Goal: Transaction & Acquisition: Purchase product/service

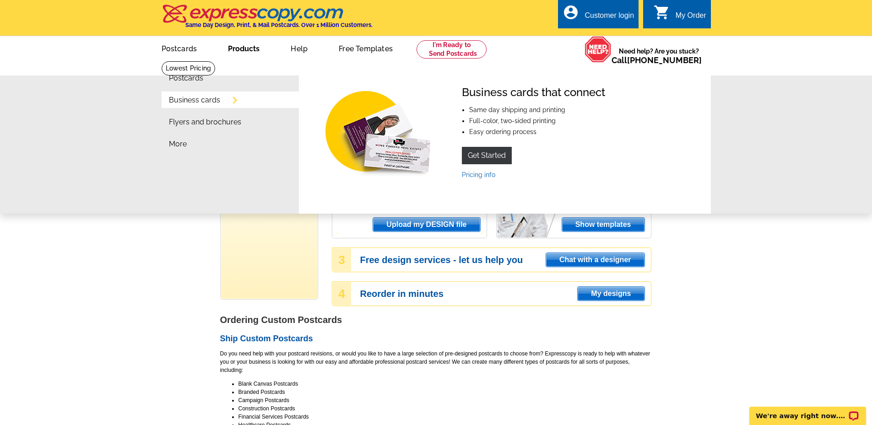
click at [198, 103] on link "Business cards" at bounding box center [194, 100] width 51 height 7
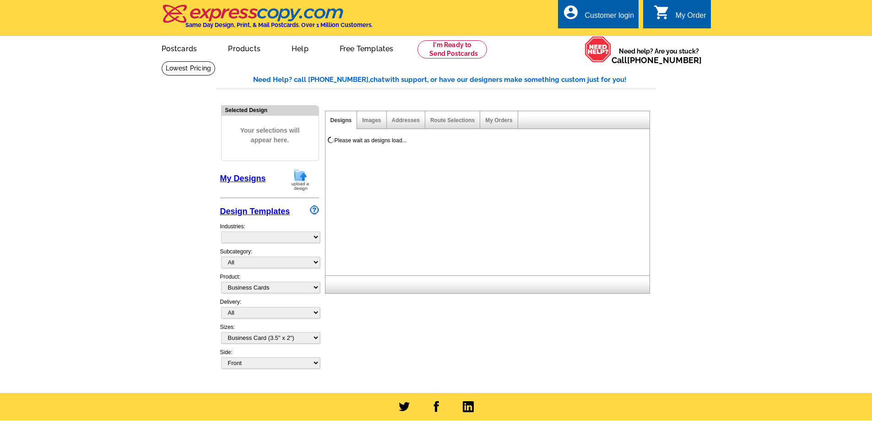
select select "3"
select select "5"
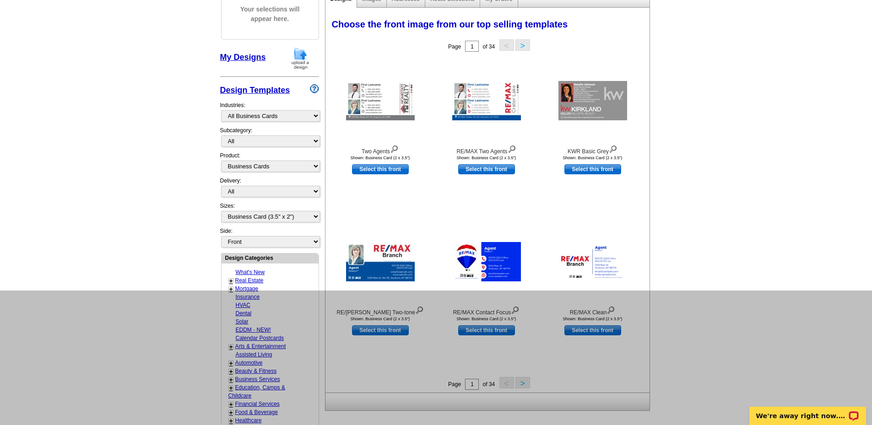
scroll to position [137, 0]
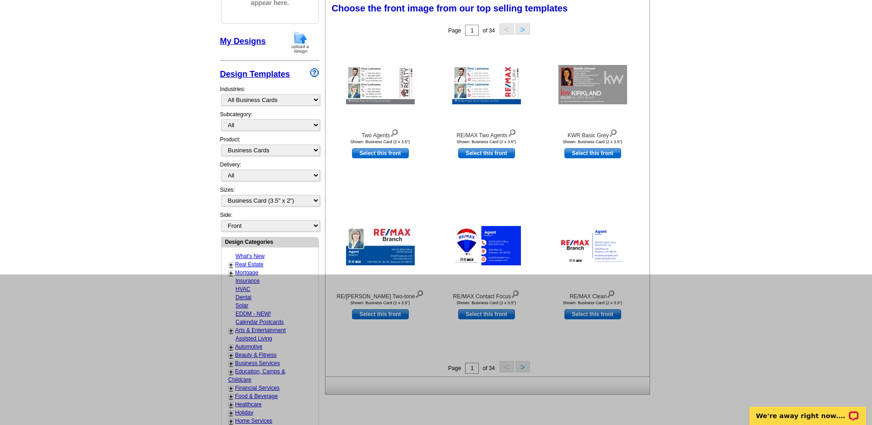
click at [231, 265] on link "+" at bounding box center [231, 264] width 4 height 7
click at [314, 100] on select "What's New Real Estate Mortgage Insurance HVAC Dental Solar EDDM - NEW! Calenda…" at bounding box center [270, 99] width 99 height 11
select select "785"
click at [221, 95] on select "What's New Real Estate Mortgage Insurance HVAC Dental Solar EDDM - NEW! Calenda…" at bounding box center [270, 99] width 99 height 11
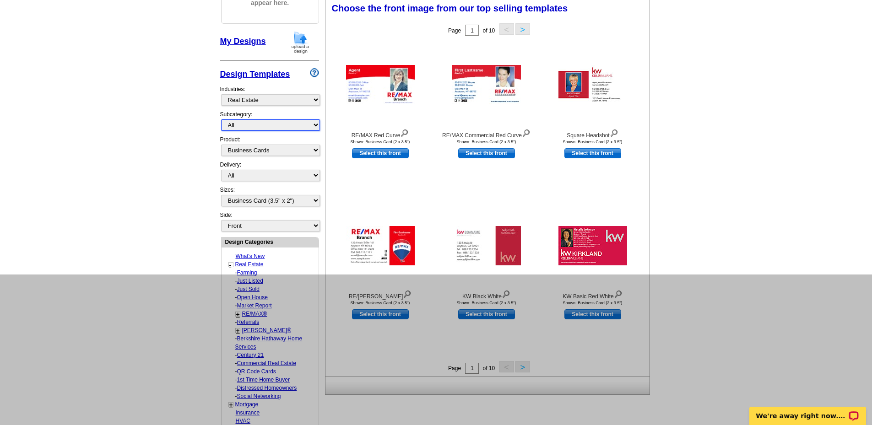
click at [314, 128] on select "All RE/MAX® Referrals Keller Williams® Berkshire Hathaway Home Services Century…" at bounding box center [270, 124] width 99 height 11
click at [193, 224] on main "Need Help? call 800-260-5887, chat with support, or have our designers make som…" at bounding box center [436, 330] width 872 height 813
click at [285, 177] on select "All First Class Mail Shipped to Me EDDM Save 66% on Postage" at bounding box center [270, 175] width 99 height 11
click at [299, 150] on select "All Postcards Letters and flyers Business Cards Door Hangers Greeting Cards" at bounding box center [270, 150] width 99 height 11
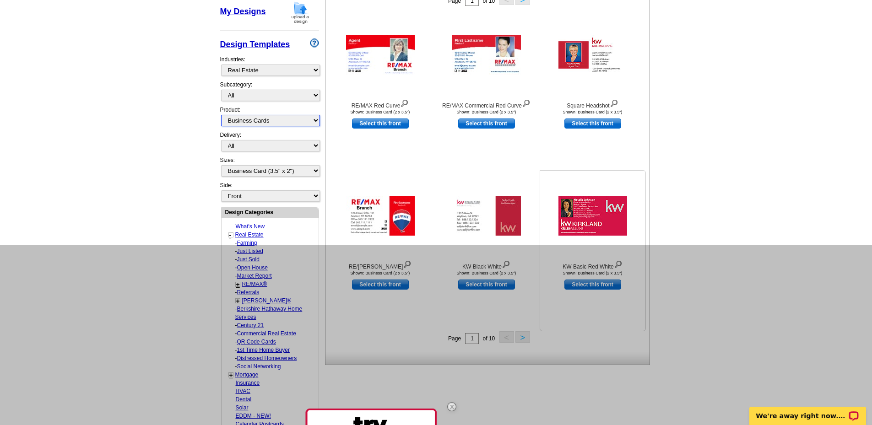
scroll to position [183, 0]
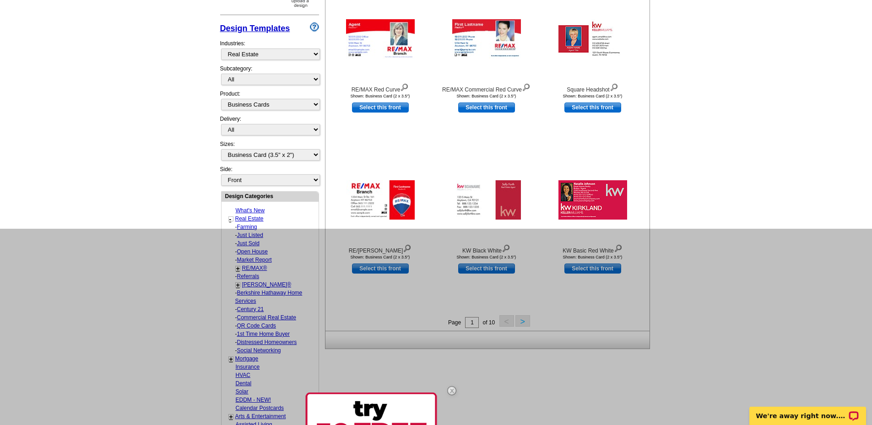
click at [734, 165] on main "Need Help? call 800-260-5887, chat with support, or have our designers make som…" at bounding box center [436, 284] width 872 height 813
click at [739, 143] on main "Need Help? call 800-260-5887, chat with support, or have our designers make som…" at bounding box center [436, 284] width 872 height 813
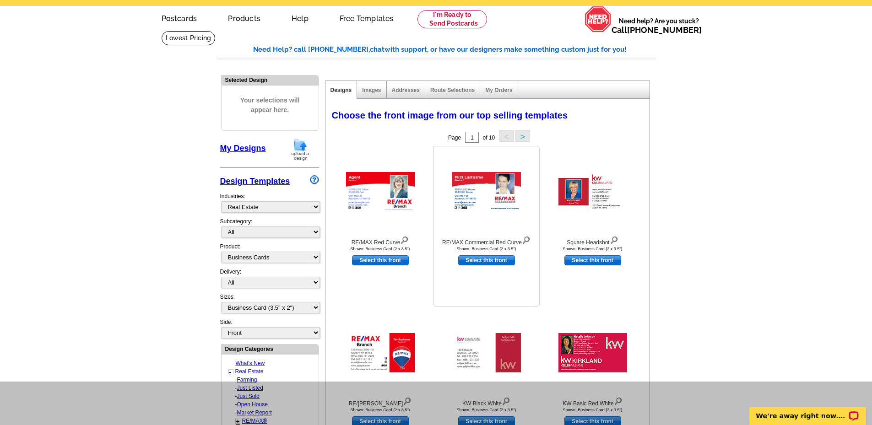
scroll to position [0, 0]
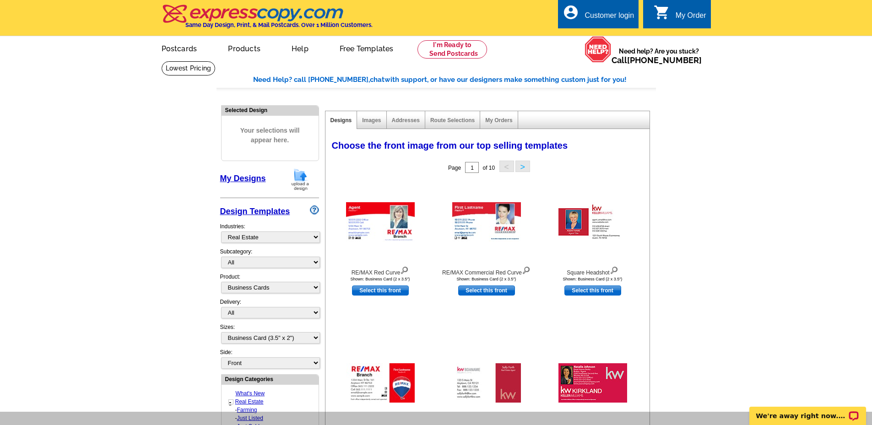
click at [521, 165] on button ">" at bounding box center [522, 166] width 15 height 11
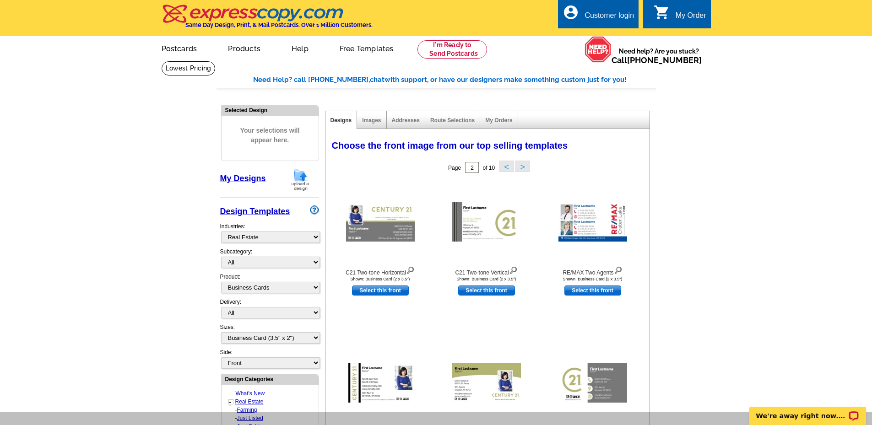
click at [524, 168] on button ">" at bounding box center [522, 166] width 15 height 11
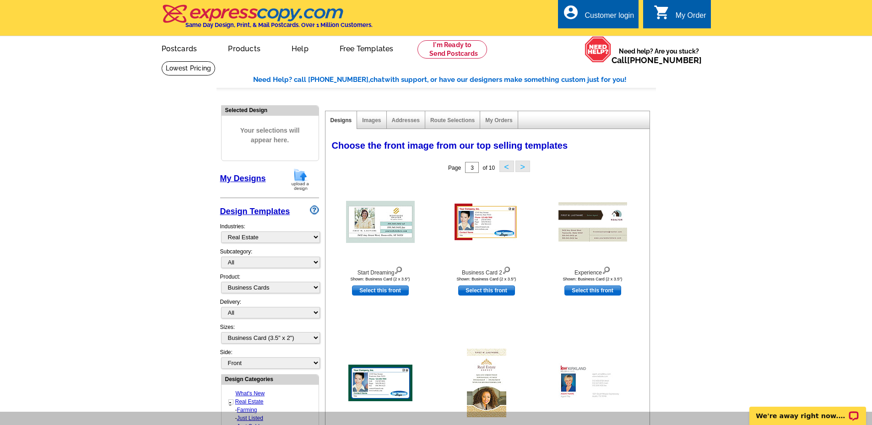
click at [505, 169] on button "<" at bounding box center [506, 166] width 15 height 11
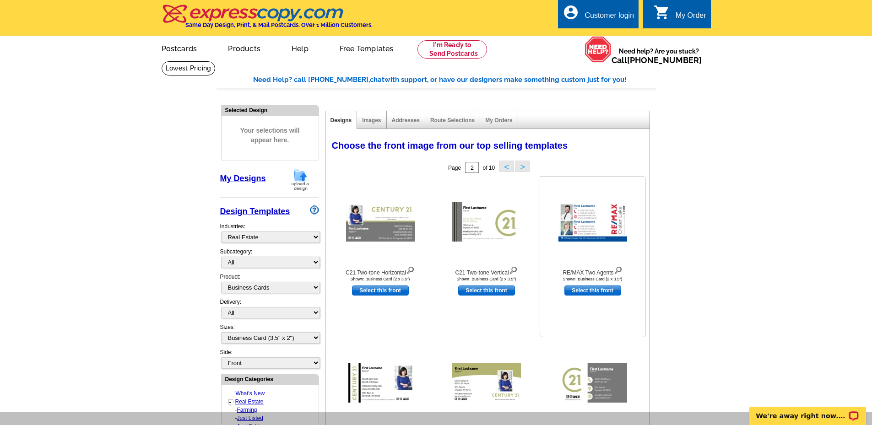
click at [569, 222] on img at bounding box center [593, 221] width 69 height 39
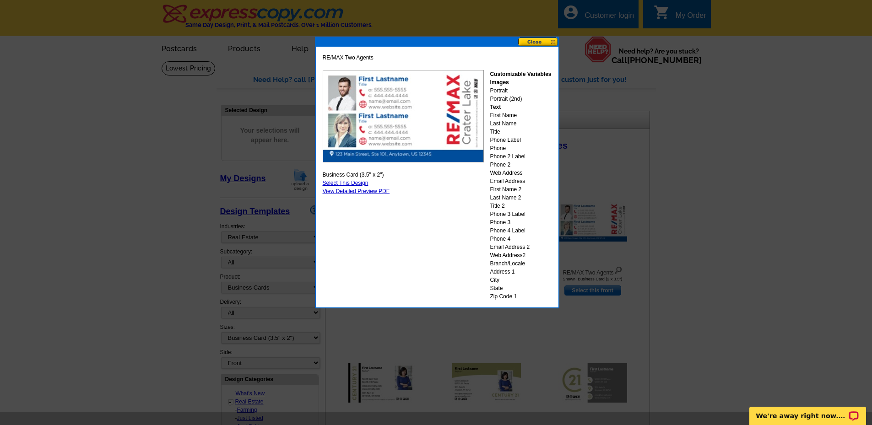
click at [343, 95] on img at bounding box center [403, 116] width 161 height 92
click at [355, 183] on link "Select This Design" at bounding box center [346, 183] width 46 height 6
select select "back"
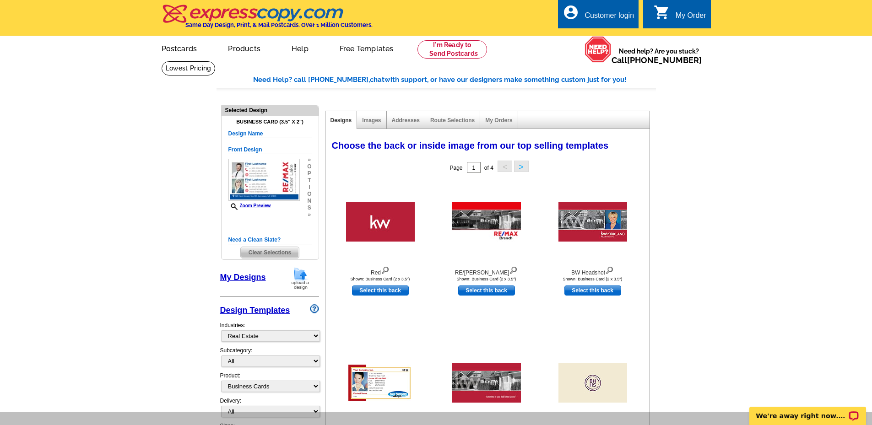
click at [270, 253] on span "Clear Selections" at bounding box center [270, 252] width 58 height 11
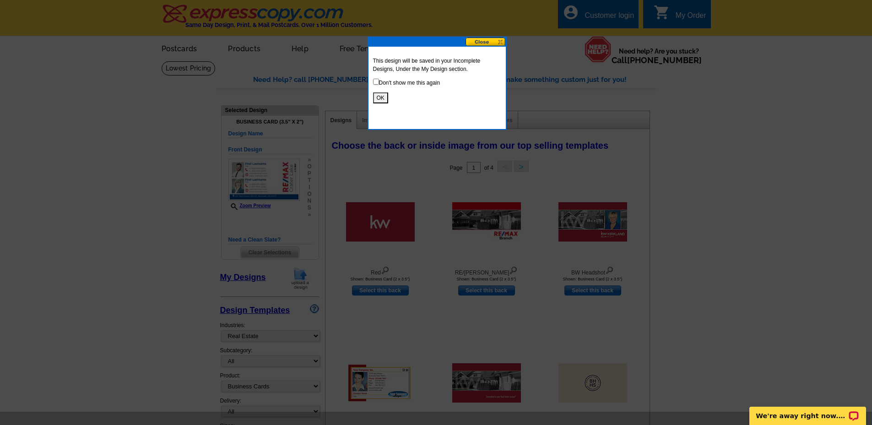
click at [381, 96] on button "OK" at bounding box center [380, 97] width 15 height 11
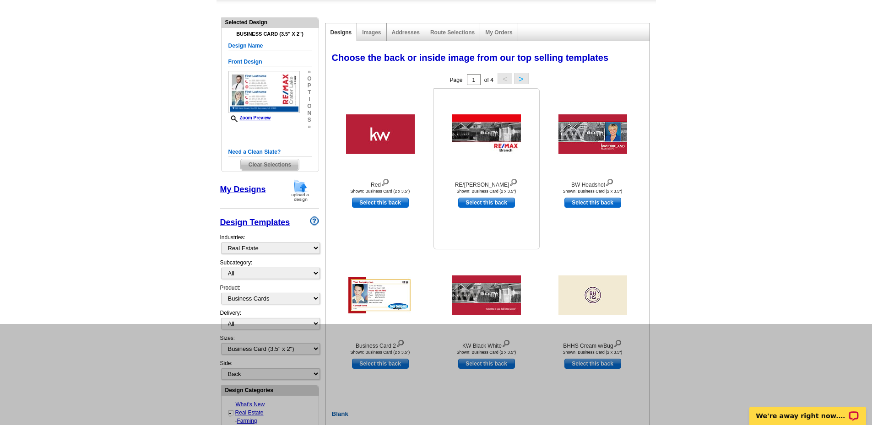
scroll to position [92, 0]
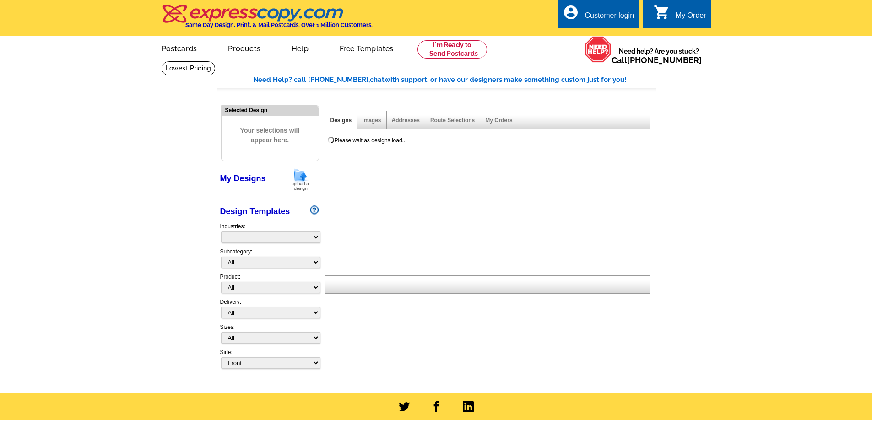
select select "785"
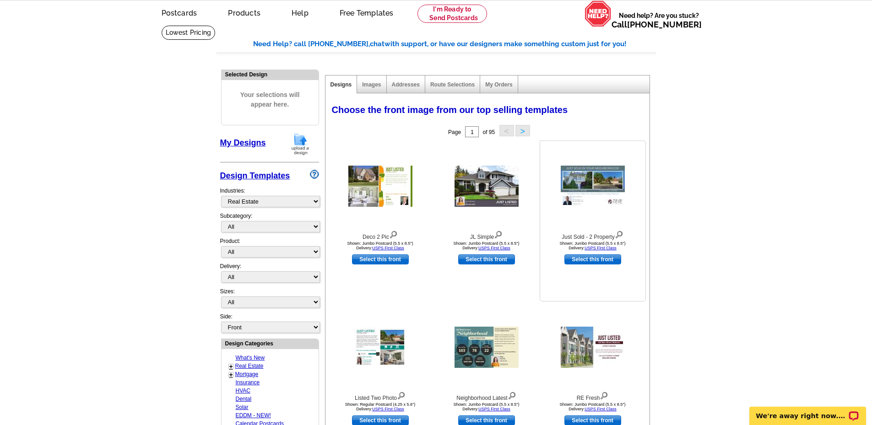
scroll to position [46, 0]
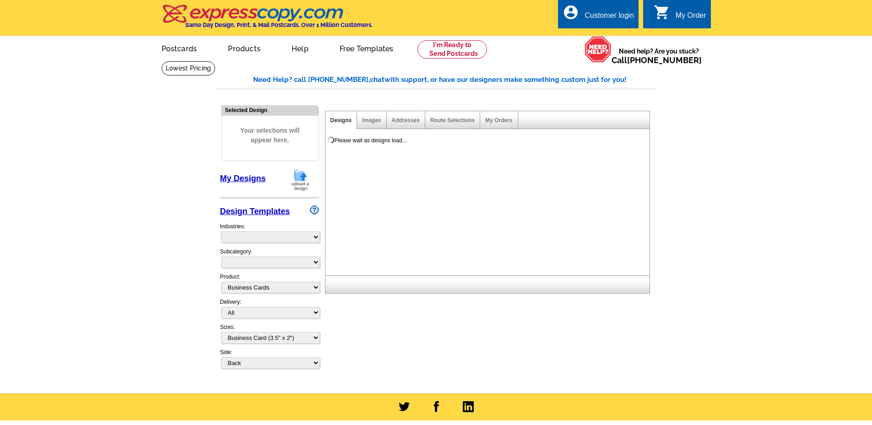
select select
select select "3"
select select "5"
select select "back"
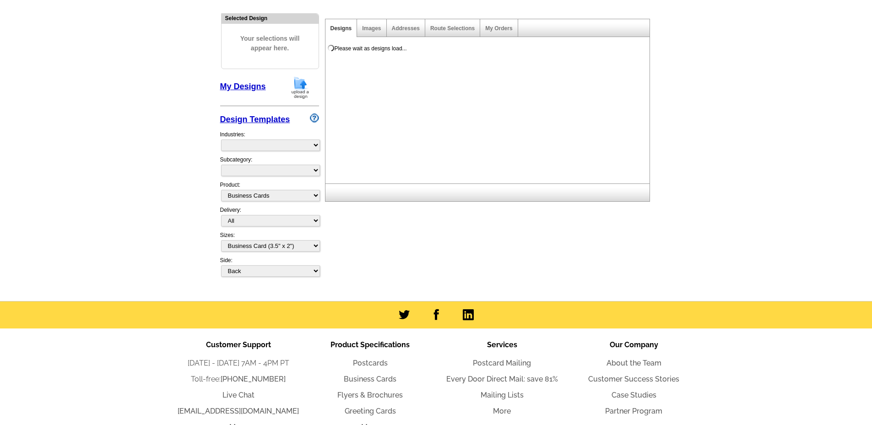
scroll to position [92, 0]
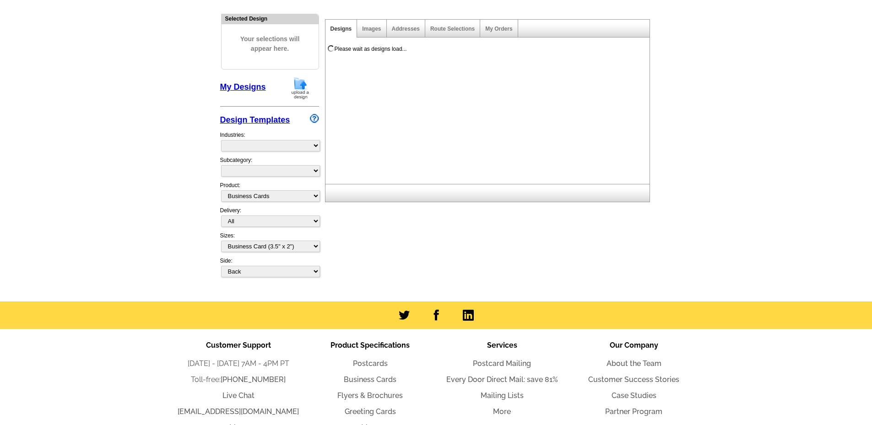
select select "973"
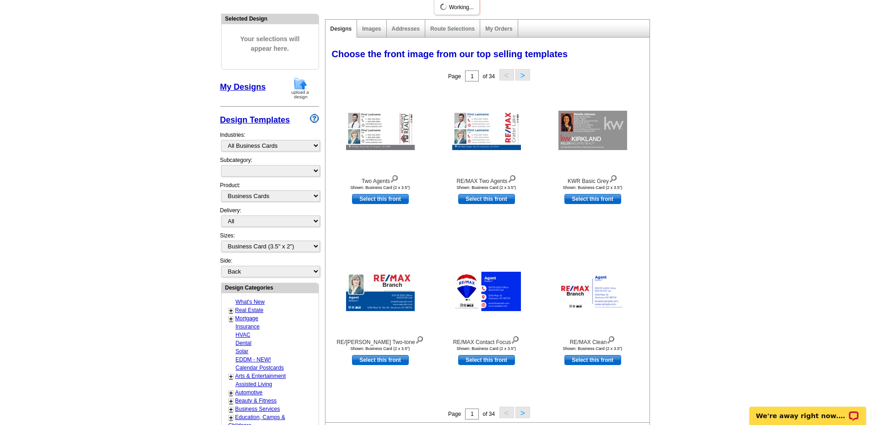
scroll to position [0, 0]
click at [485, 140] on img at bounding box center [486, 130] width 69 height 39
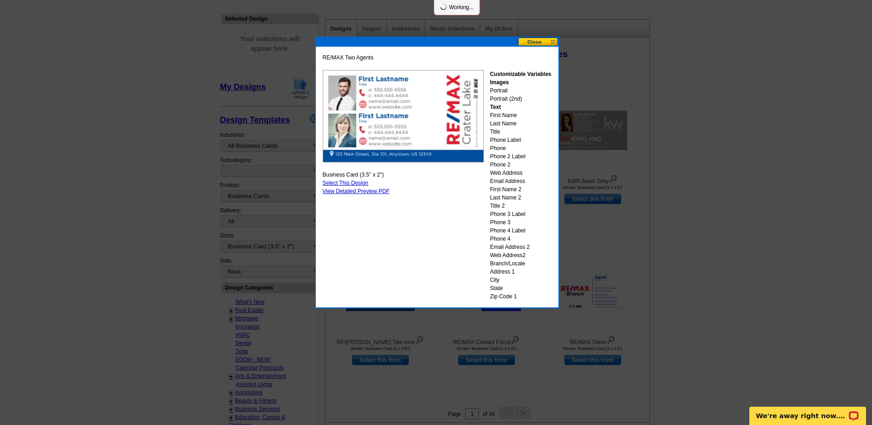
click at [355, 183] on link "Select This Design" at bounding box center [346, 183] width 46 height 6
select select "back"
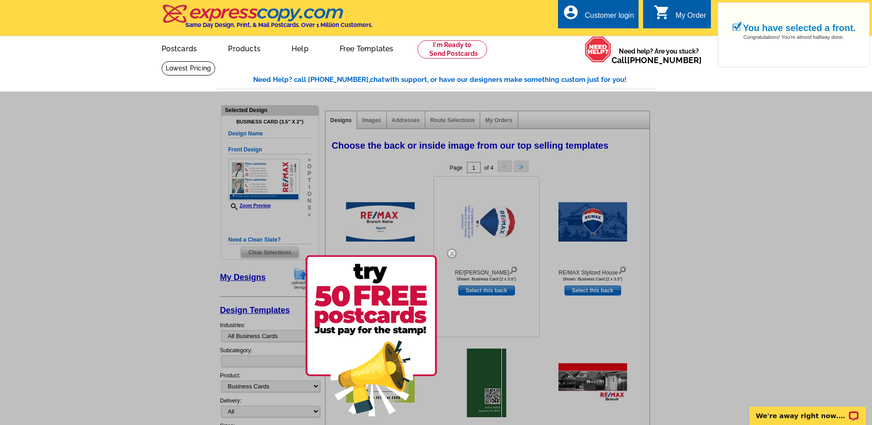
click at [451, 251] on img at bounding box center [452, 253] width 27 height 27
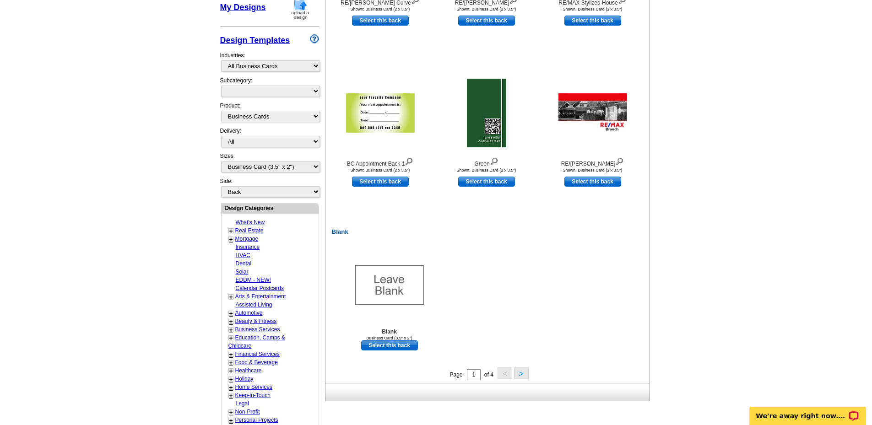
scroll to position [320, 0]
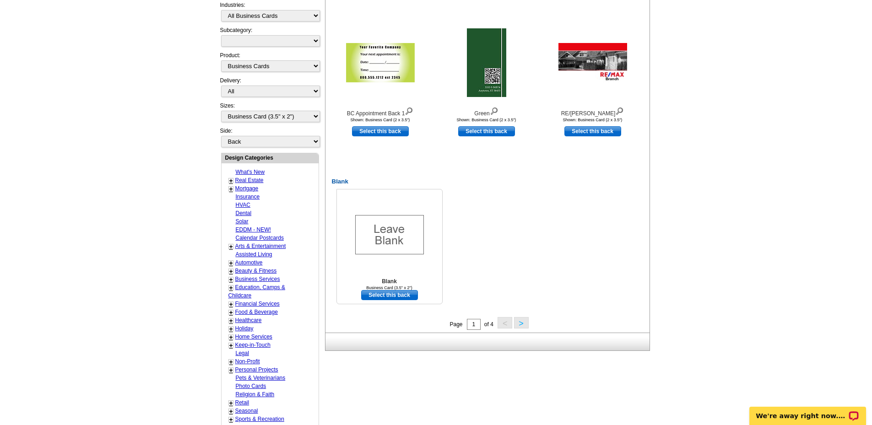
click at [395, 223] on img at bounding box center [389, 234] width 69 height 39
click at [399, 295] on link "Select this back" at bounding box center [389, 295] width 57 height 10
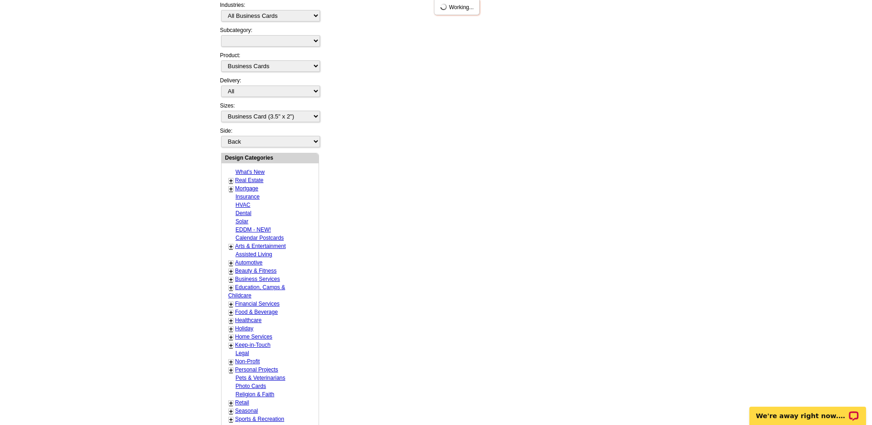
scroll to position [0, 0]
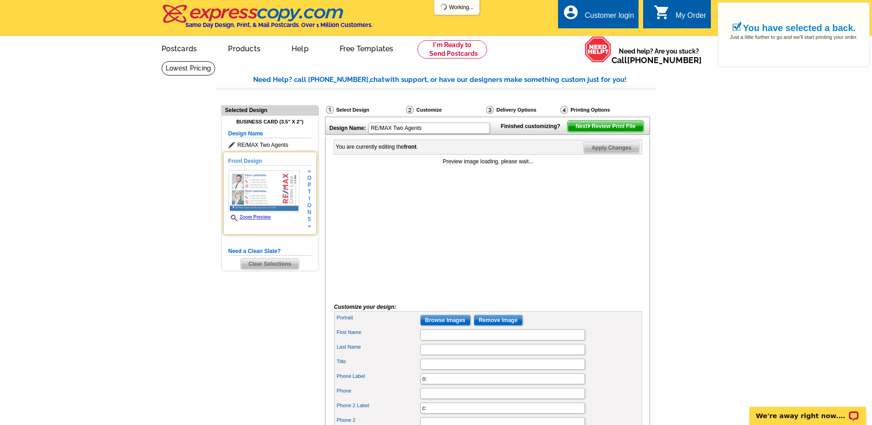
click at [272, 191] on img at bounding box center [263, 191] width 71 height 42
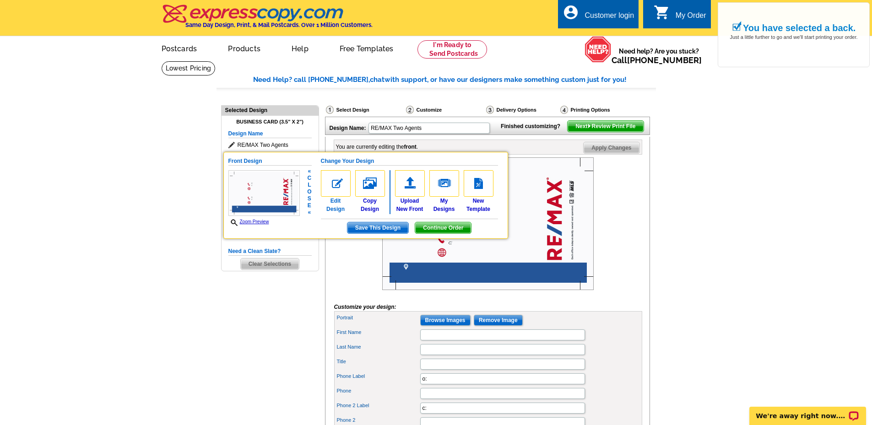
click at [336, 190] on img at bounding box center [336, 183] width 30 height 27
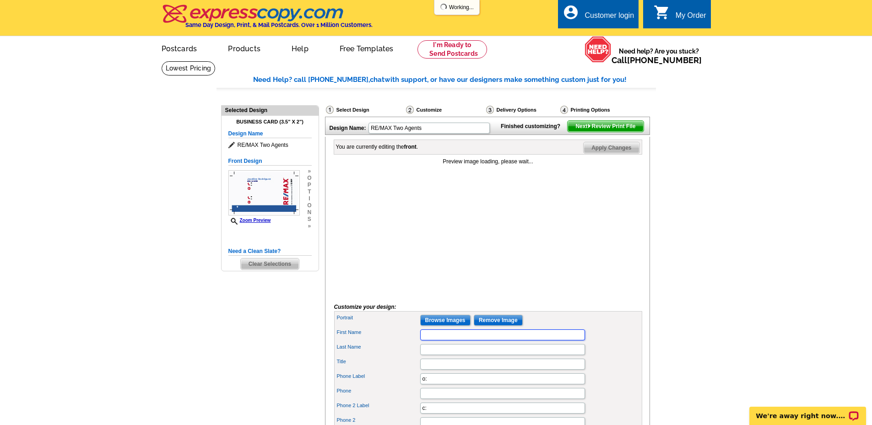
click at [437, 341] on input "First Name" at bounding box center [502, 335] width 165 height 11
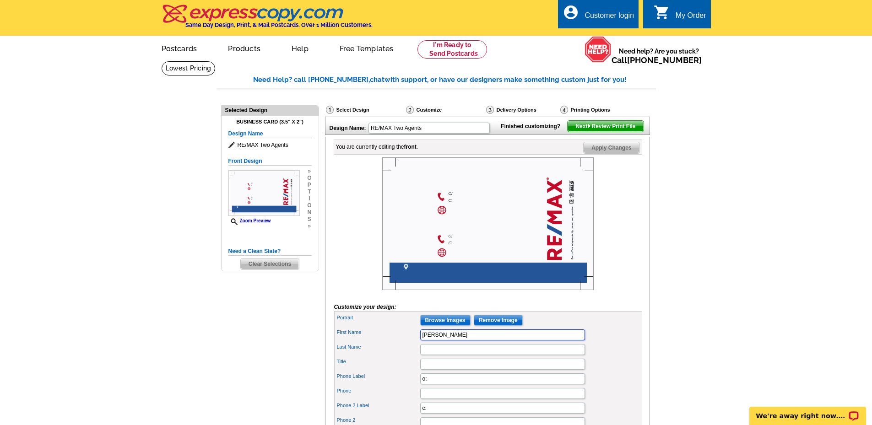
drag, startPoint x: 487, startPoint y: 349, endPoint x: 443, endPoint y: 357, distance: 44.6
click at [443, 342] on div "First Name [PERSON_NAME]" at bounding box center [488, 335] width 304 height 15
type input "[PERSON_NAME]"
click at [440, 355] on input "Last Name" at bounding box center [502, 349] width 165 height 11
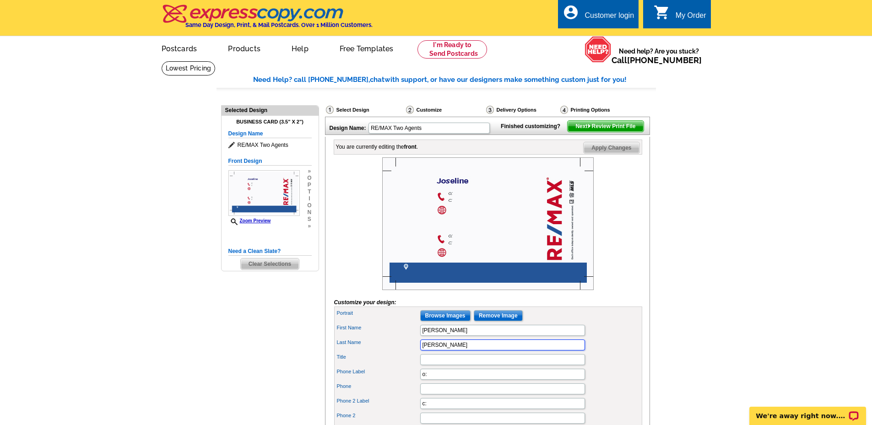
type input "Rodriguez"
click at [440, 365] on input "Title" at bounding box center [502, 359] width 165 height 11
type input "Sales Associate"
click at [437, 380] on input "o:" at bounding box center [502, 374] width 165 height 11
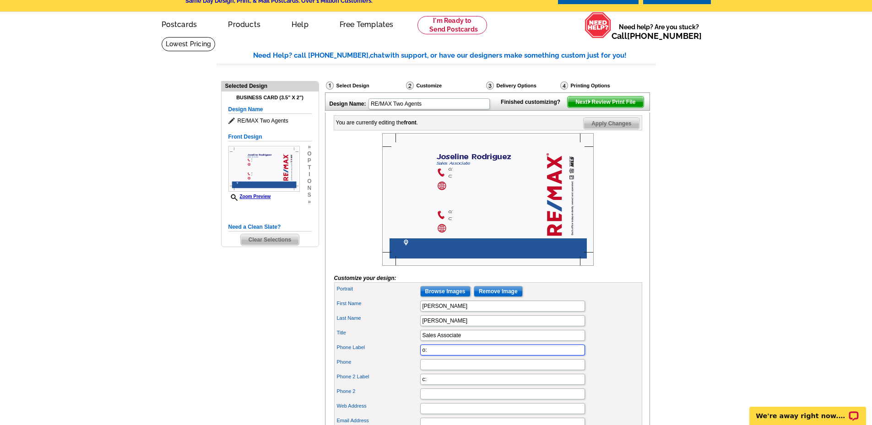
scroll to position [46, 0]
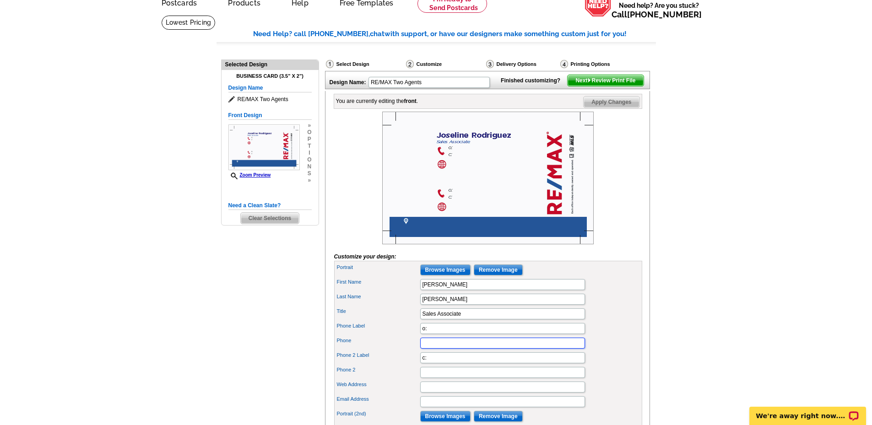
click at [429, 349] on input "Phone" at bounding box center [502, 343] width 165 height 11
click at [432, 349] on input "201833-6001" at bounding box center [502, 343] width 165 height 11
type input "201-833-6001"
click at [450, 363] on input "c:" at bounding box center [502, 358] width 165 height 11
click at [440, 363] on input "c:201996-22724" at bounding box center [502, 358] width 165 height 11
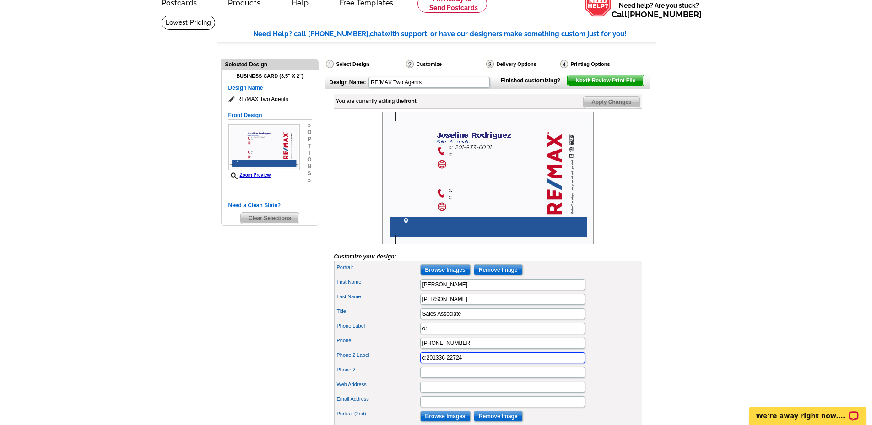
click at [437, 363] on input "c:201336-22724" at bounding box center [502, 358] width 165 height 11
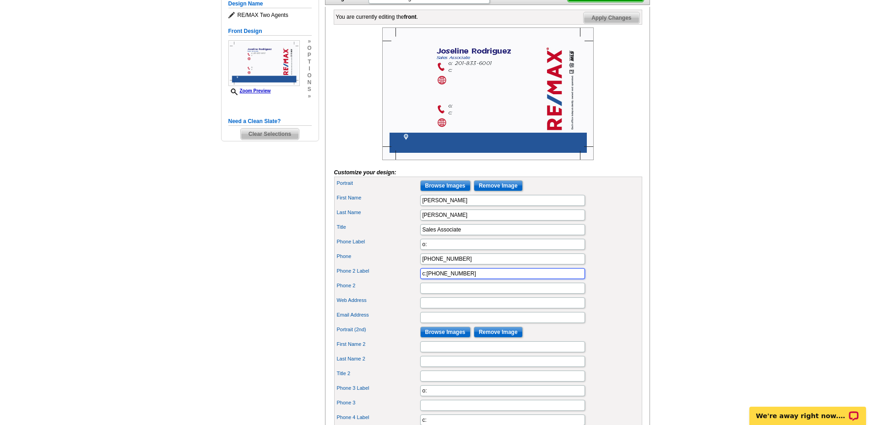
scroll to position [137, 0]
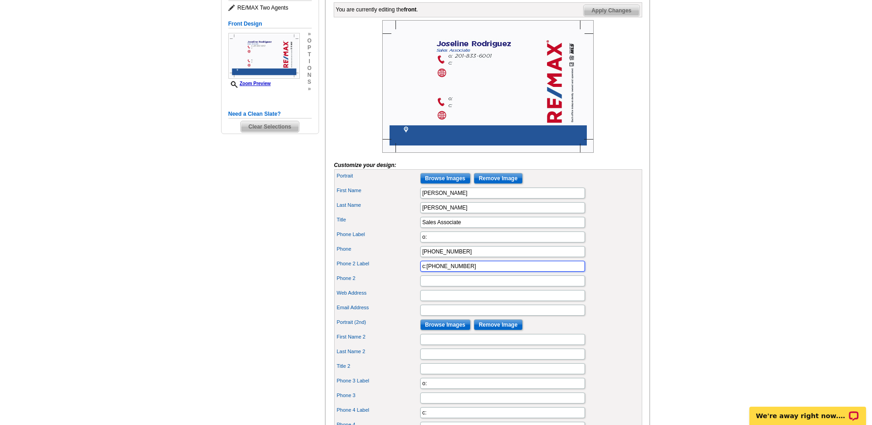
drag, startPoint x: 482, startPoint y: 281, endPoint x: 426, endPoint y: 284, distance: 55.9
click at [426, 272] on input "c:201-336-22724" at bounding box center [502, 266] width 165 height 11
type input "c"
click at [432, 287] on input "Phone 2" at bounding box center [502, 281] width 165 height 11
paste input ":201-336-22724"
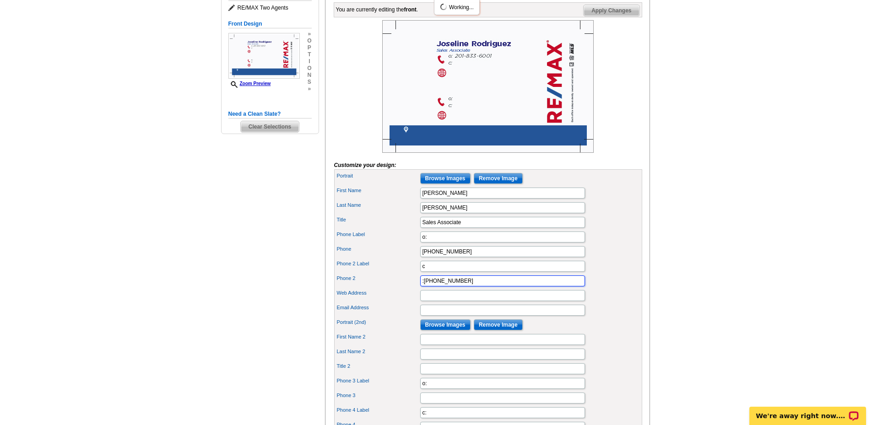
type input ":201-336-22724"
click at [423, 301] on input "Web Address" at bounding box center [502, 295] width 165 height 11
click at [424, 316] on input "Email Address" at bounding box center [502, 310] width 165 height 11
type input "jrrodriguez190@aol.com"
click at [440, 331] on input "Browse Images" at bounding box center [445, 325] width 50 height 11
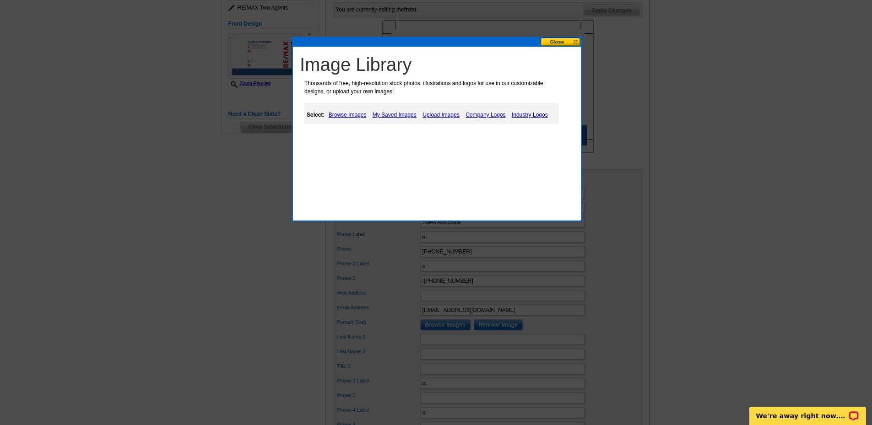
click at [391, 114] on link "My Saved Images" at bounding box center [394, 114] width 49 height 11
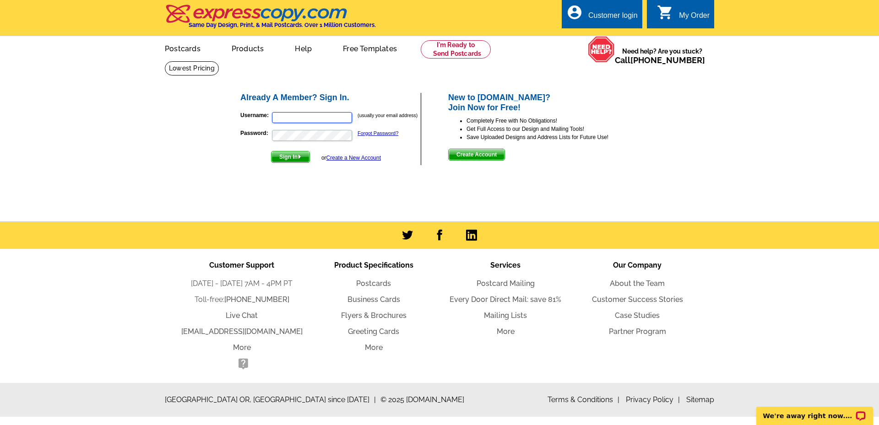
type input "[EMAIL_ADDRESS][DOMAIN_NAME]"
click at [286, 159] on span "Sign In" at bounding box center [290, 157] width 38 height 11
